Goal: Task Accomplishment & Management: Manage account settings

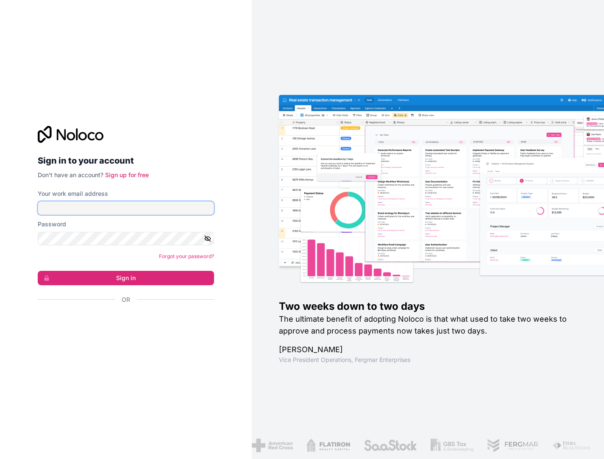
click at [121, 211] on input "Your work email address" at bounding box center [126, 208] width 176 height 14
type input "[PERSON_NAME][EMAIL_ADDRESS][DOMAIN_NAME]"
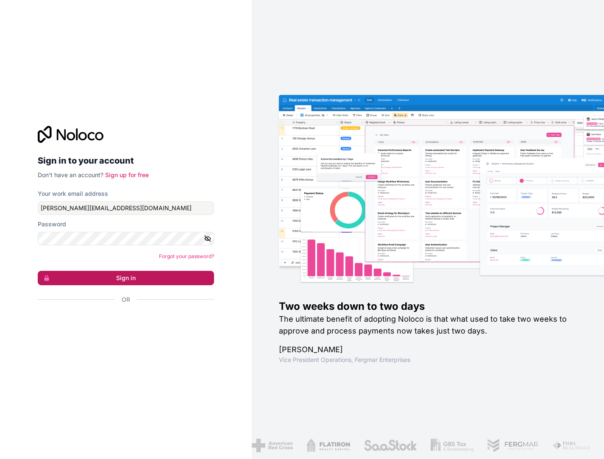
click at [117, 284] on button "Sign in" at bounding box center [126, 278] width 176 height 14
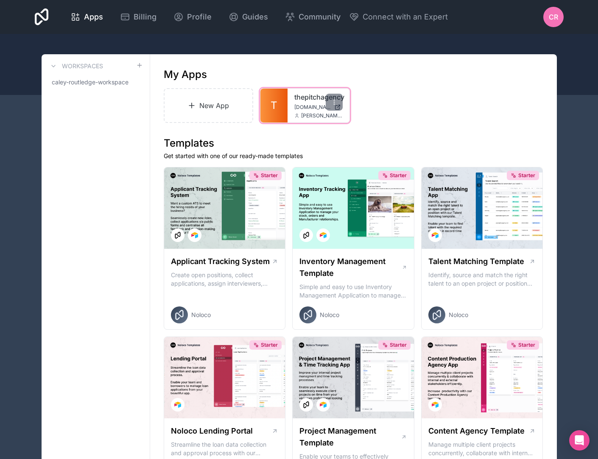
click at [297, 104] on span "[DOMAIN_NAME]" at bounding box center [312, 107] width 36 height 7
drag, startPoint x: 541, startPoint y: 14, endPoint x: 547, endPoint y: 16, distance: 6.5
click at [541, 15] on div "Apps Billing Profile Guides Community Connect with an Expert CR Billing Profile…" at bounding box center [299, 17] width 542 height 34
click at [548, 16] on div "CR" at bounding box center [553, 17] width 20 height 20
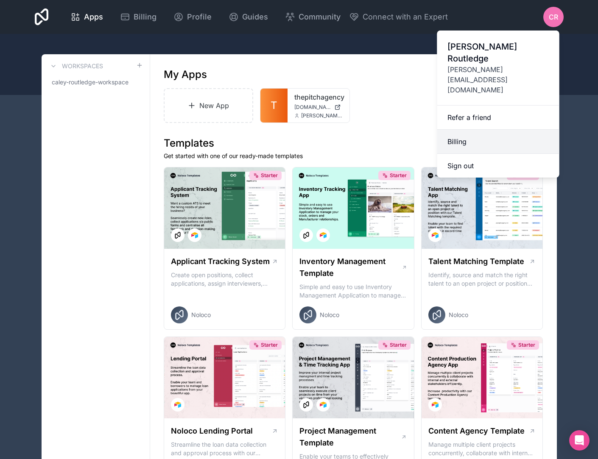
click at [461, 130] on link "Billing" at bounding box center [498, 142] width 122 height 24
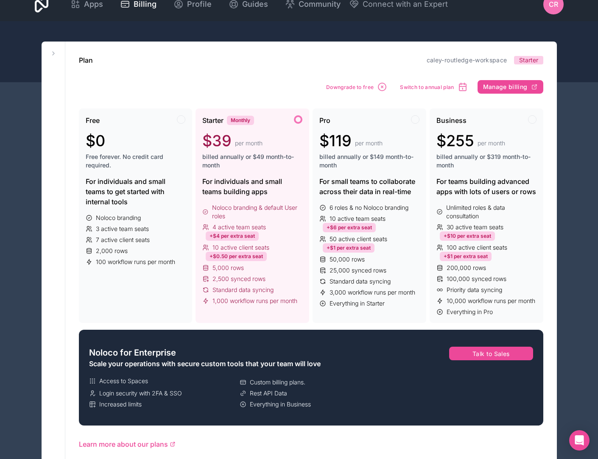
scroll to position [14, 0]
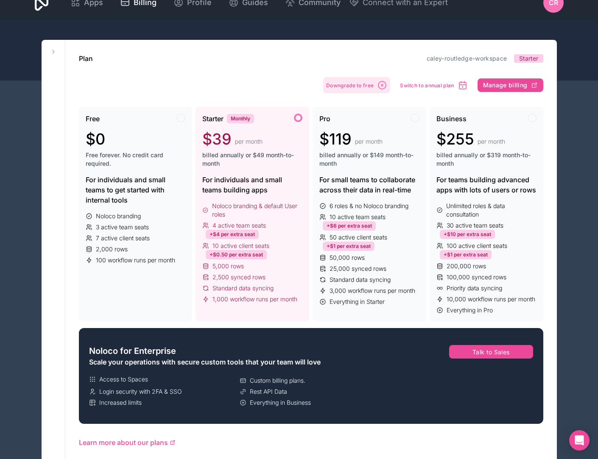
click at [349, 84] on span "Downgrade to free" at bounding box center [349, 85] width 47 height 6
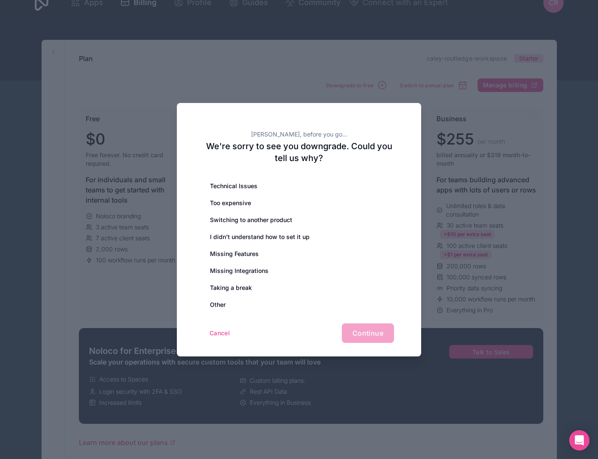
click at [229, 305] on div "Other" at bounding box center [299, 304] width 190 height 17
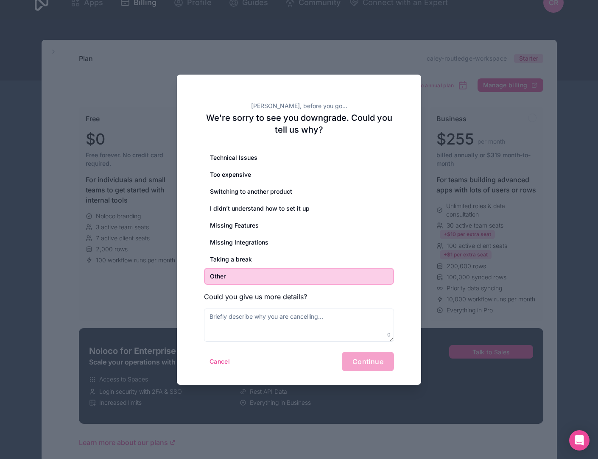
click at [376, 368] on div "Cancel Continue" at bounding box center [299, 362] width 190 height 20
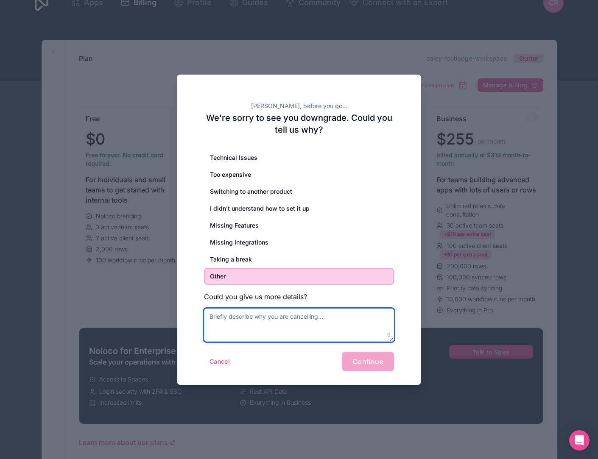
click at [280, 319] on textarea at bounding box center [299, 325] width 190 height 33
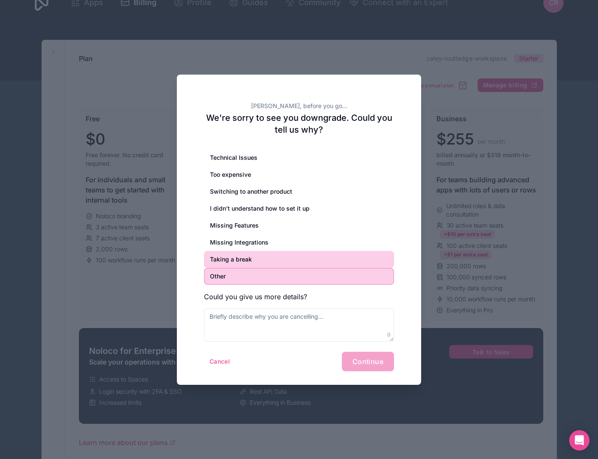
drag, startPoint x: 237, startPoint y: 255, endPoint x: 286, endPoint y: 293, distance: 62.3
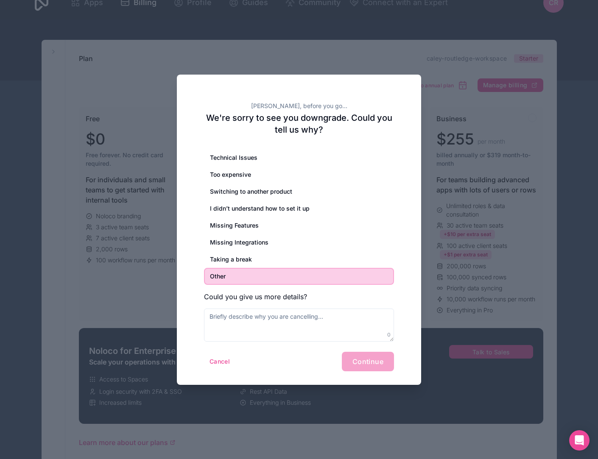
click at [238, 255] on div "Taking a break" at bounding box center [299, 259] width 190 height 17
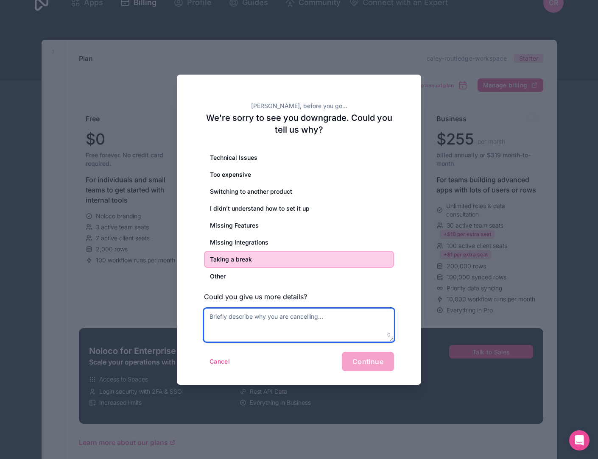
click at [325, 332] on textarea at bounding box center [299, 325] width 190 height 33
type textarea "000000000000000"
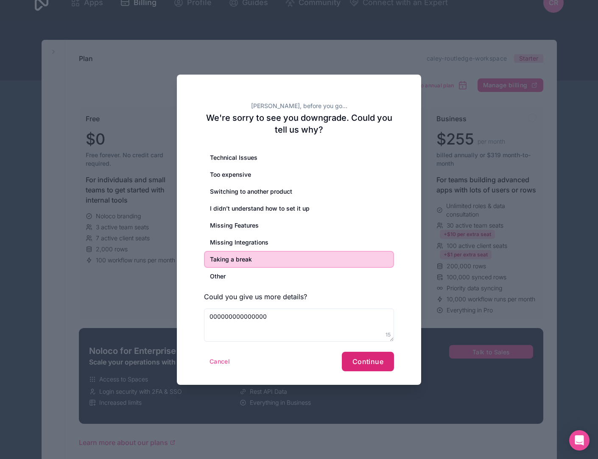
click at [374, 359] on span "Continue" at bounding box center [367, 361] width 31 height 8
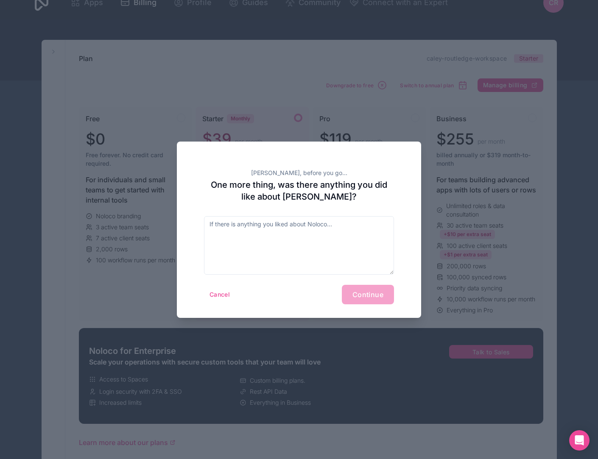
drag, startPoint x: 355, startPoint y: 296, endPoint x: 346, endPoint y: 294, distance: 9.5
click at [353, 295] on div "Cancel Continue" at bounding box center [299, 295] width 190 height 20
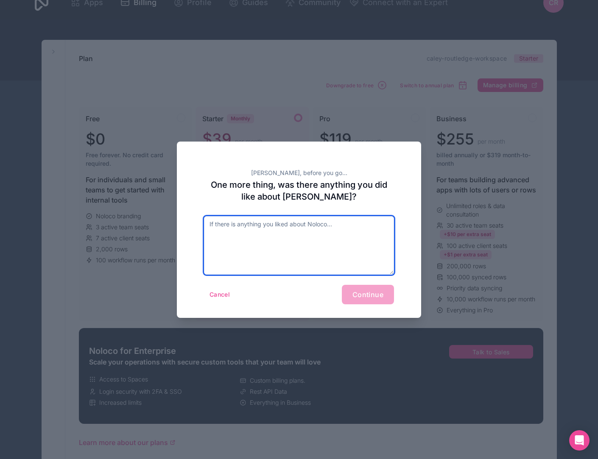
click at [248, 237] on textarea at bounding box center [299, 245] width 190 height 59
type textarea "0"
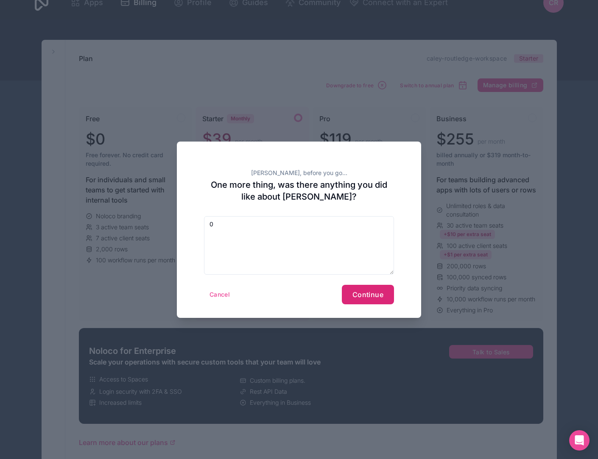
click at [369, 290] on span "Continue" at bounding box center [367, 294] width 31 height 8
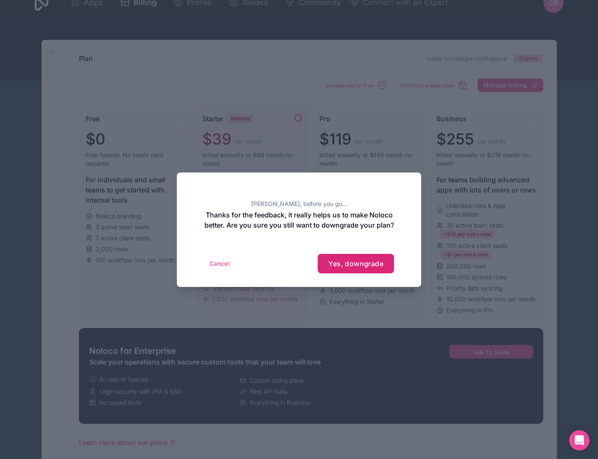
click at [353, 266] on span "Yes, downgrade" at bounding box center [355, 263] width 55 height 8
